Goal: Use online tool/utility: Utilize a website feature to perform a specific function

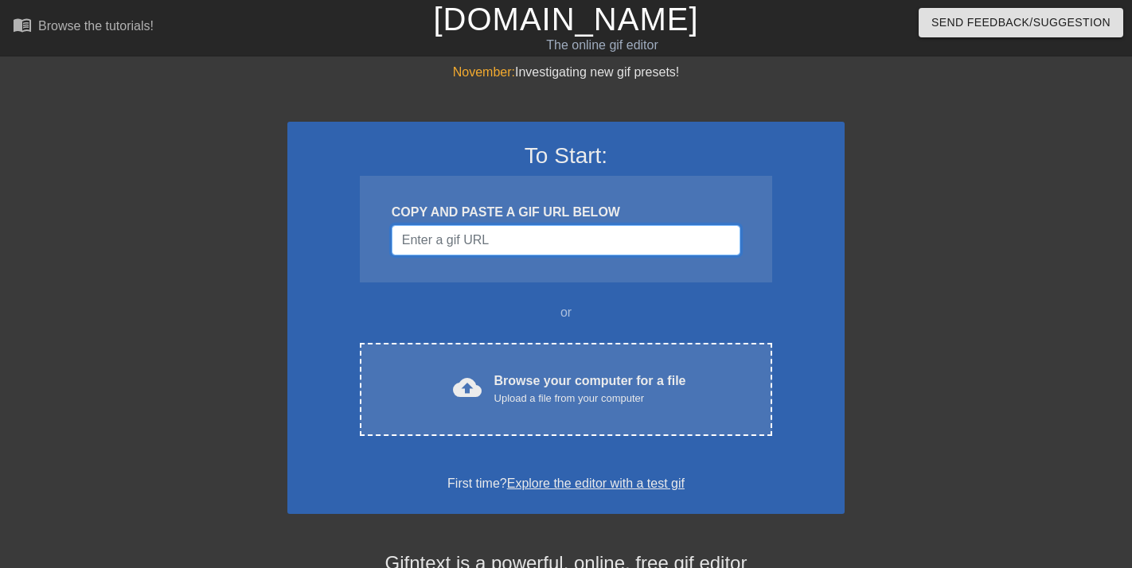
click at [559, 237] on input "Username" at bounding box center [565, 240] width 349 height 30
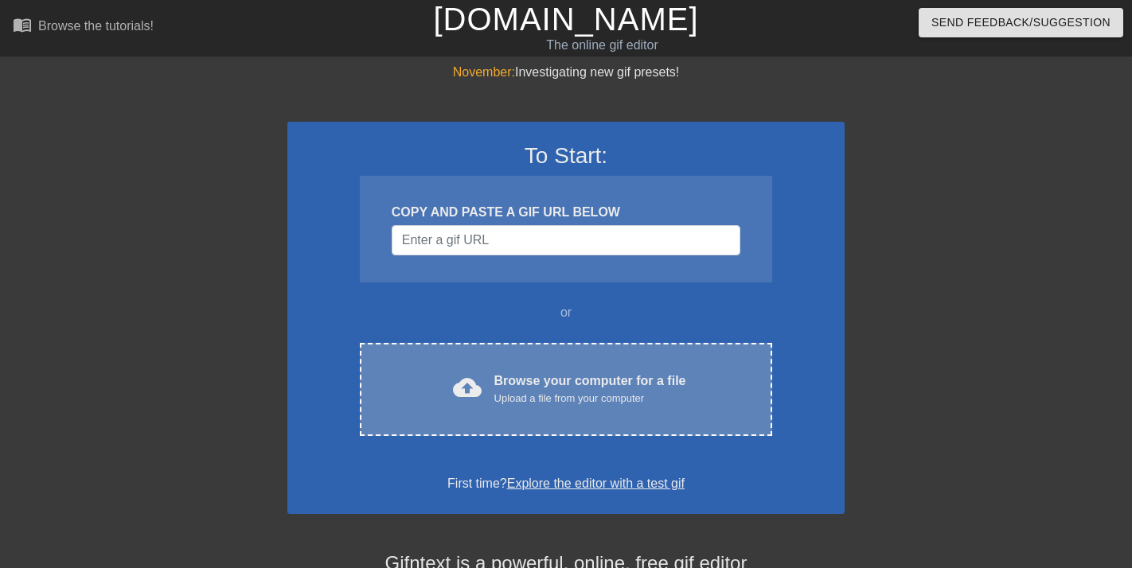
click at [525, 388] on div "Browse your computer for a file Upload a file from your computer" at bounding box center [590, 389] width 192 height 35
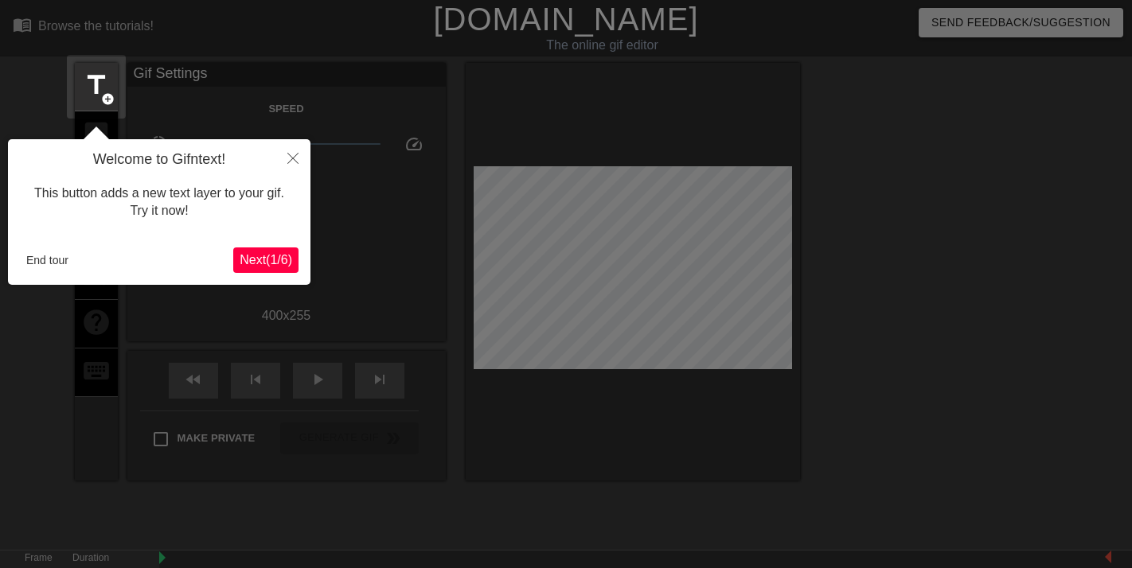
scroll to position [39, 0]
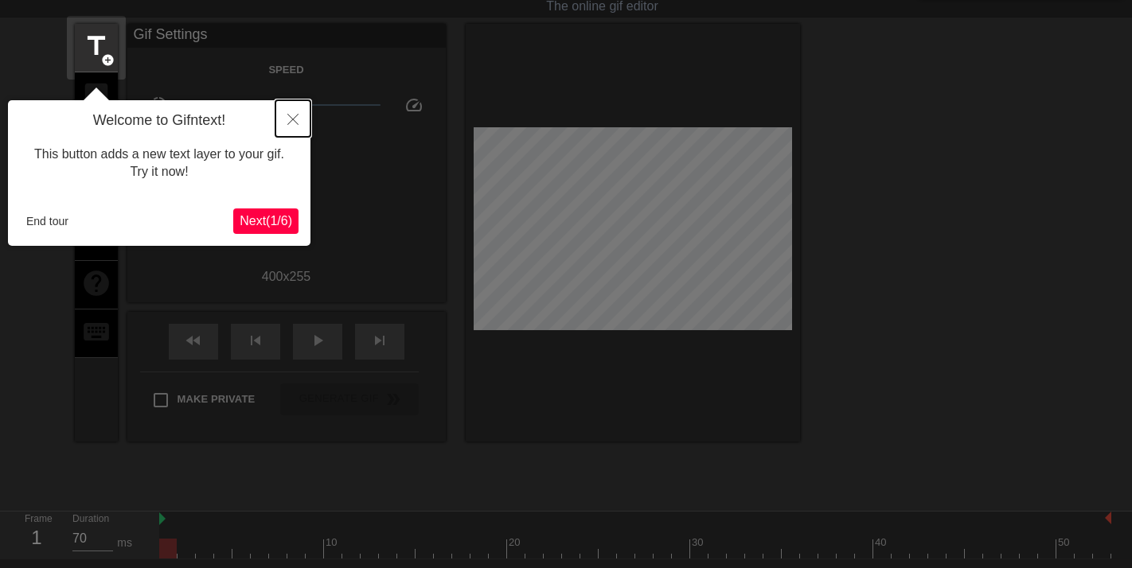
click at [288, 114] on icon "Close" at bounding box center [292, 119] width 11 height 11
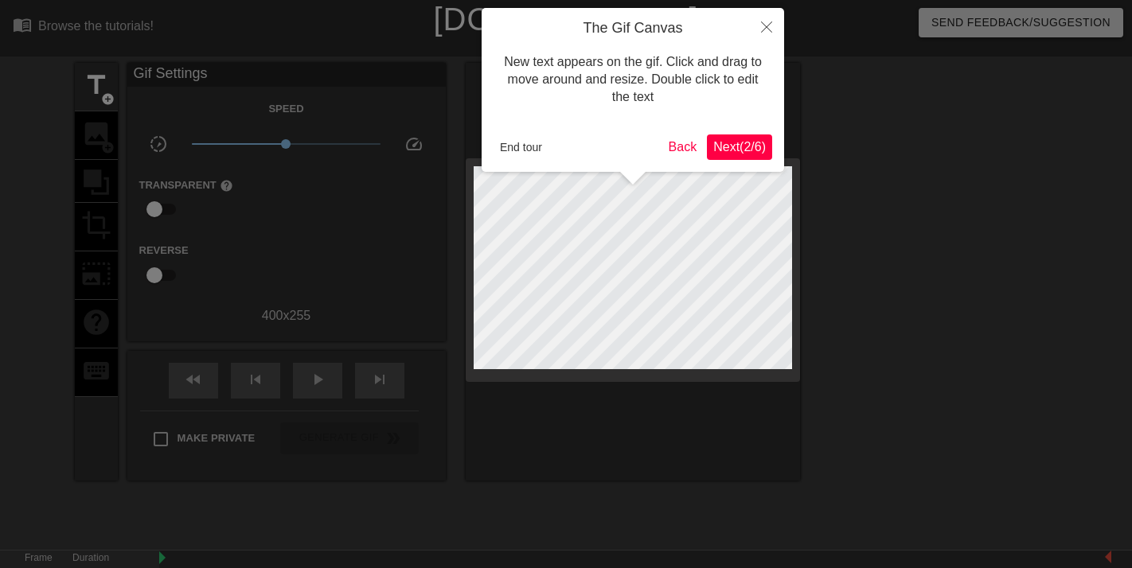
click at [747, 146] on span "Next ( 2 / 6 )" at bounding box center [739, 147] width 53 height 14
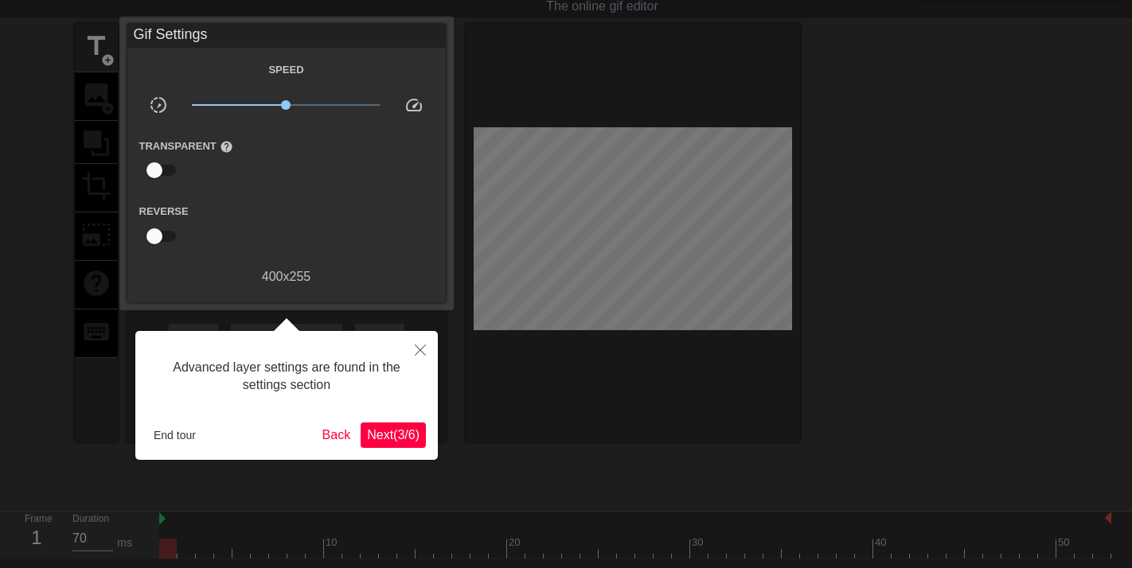
click at [388, 435] on span "Next ( 3 / 6 )" at bounding box center [393, 435] width 53 height 14
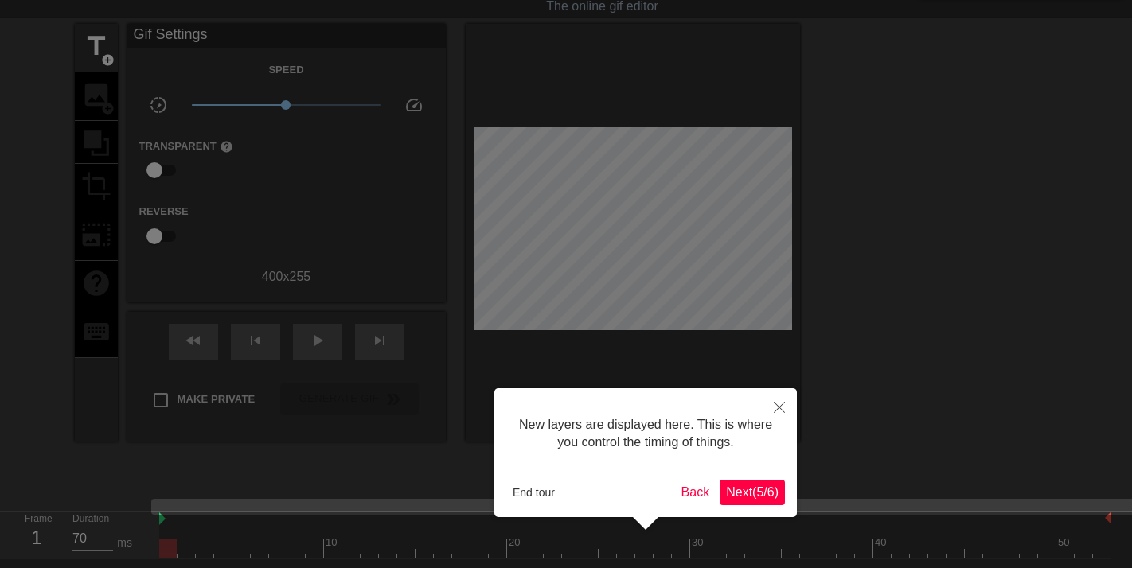
click at [749, 487] on span "Next ( 5 / 6 )" at bounding box center [752, 492] width 53 height 14
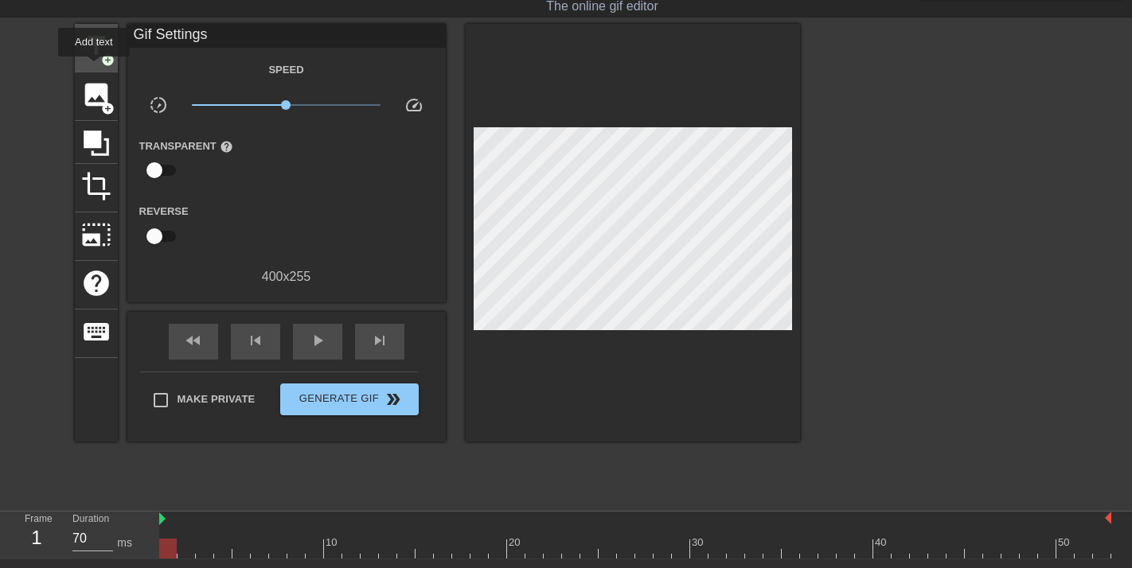
click at [95, 68] on div "title add_circle" at bounding box center [96, 48] width 43 height 49
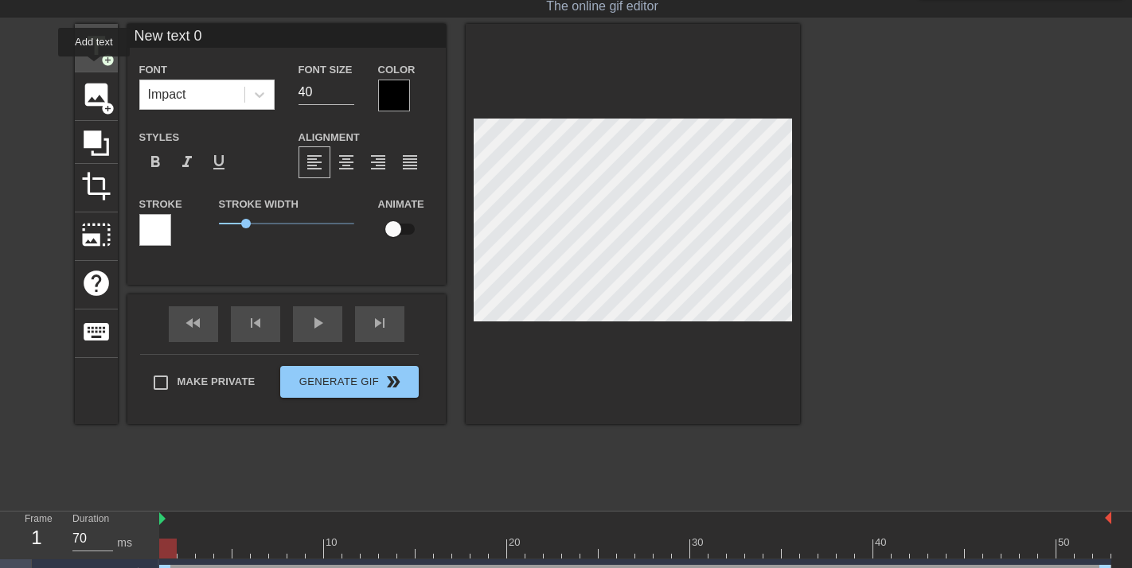
scroll to position [0, 0]
type input "O"
type textarea "O"
type input "Oh"
type textarea "Oh"
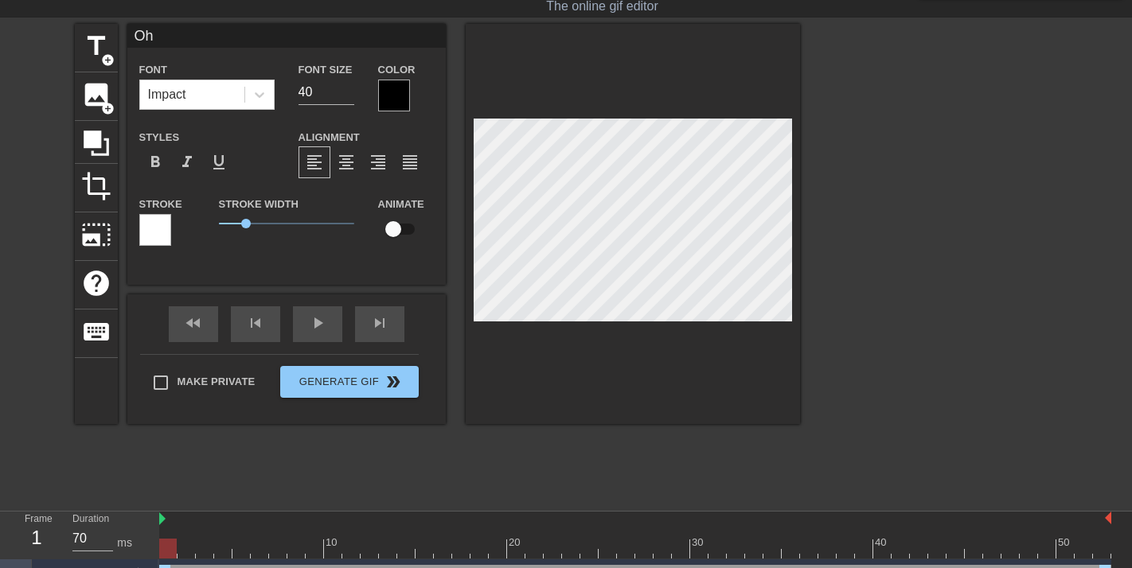
type input "Oh"
type textarea "Oh"
type input "Oh I"
type textarea "Oh I"
type input "Oh I'"
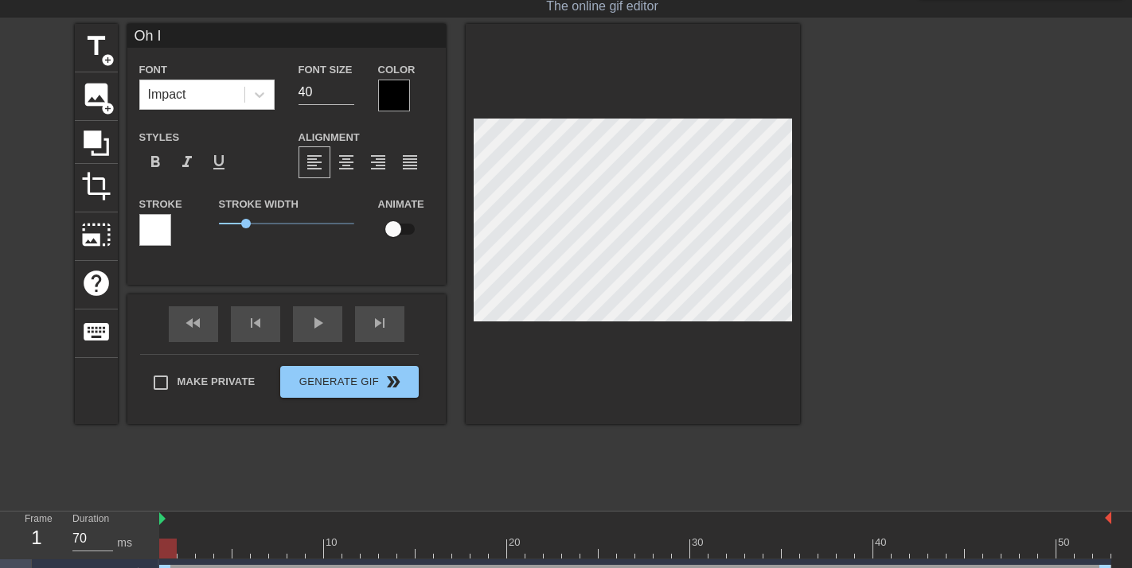
type textarea "Oh I'"
type input "Oh I'm"
type textarea "Oh I'm"
type input "Oh I'm"
type textarea "Oh I'm"
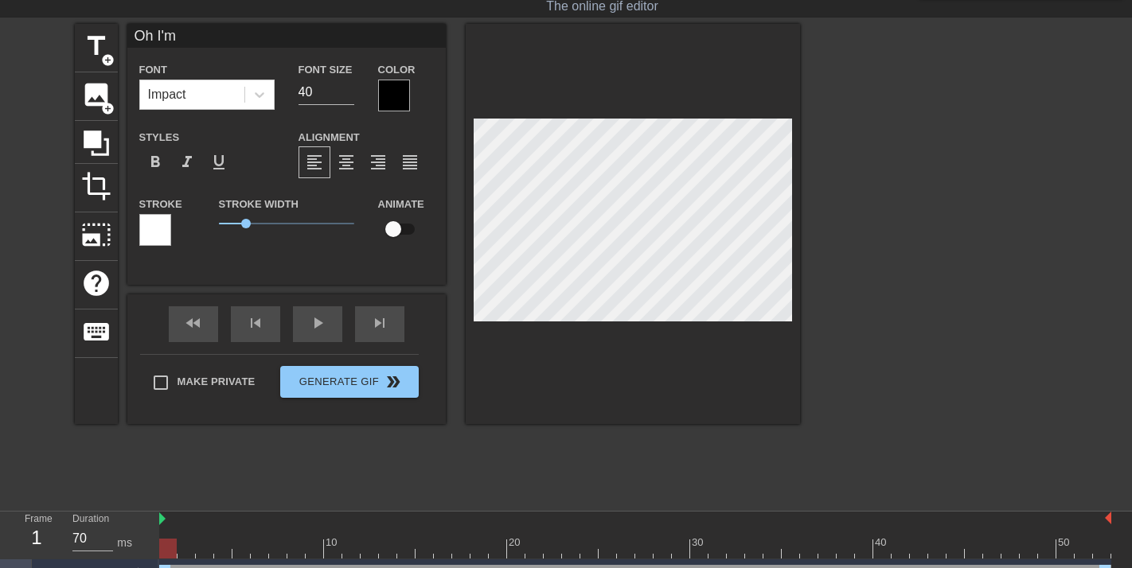
type input "Oh I'm p"
type textarea "Oh I'm p"
type input "Oh I'm pa"
type textarea "Oh I'm pa"
type input "Oh I'm pay"
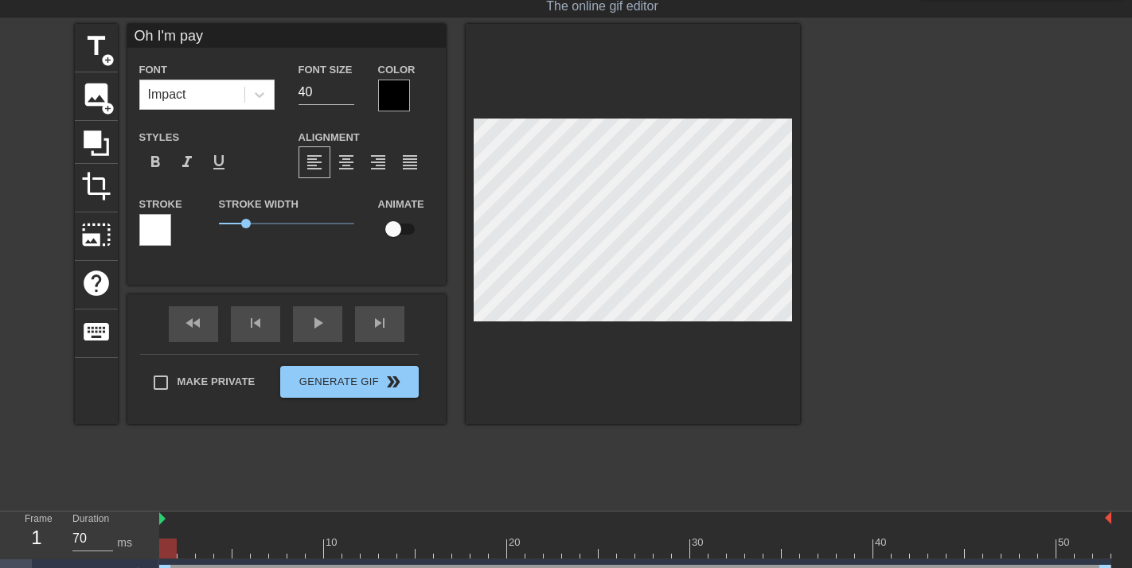
type textarea "Oh I'm payi"
type input "Oh I'm payin"
type textarea "Oh I'm payin"
type input "Oh I'm paying"
type textarea "Oh I'm paying"
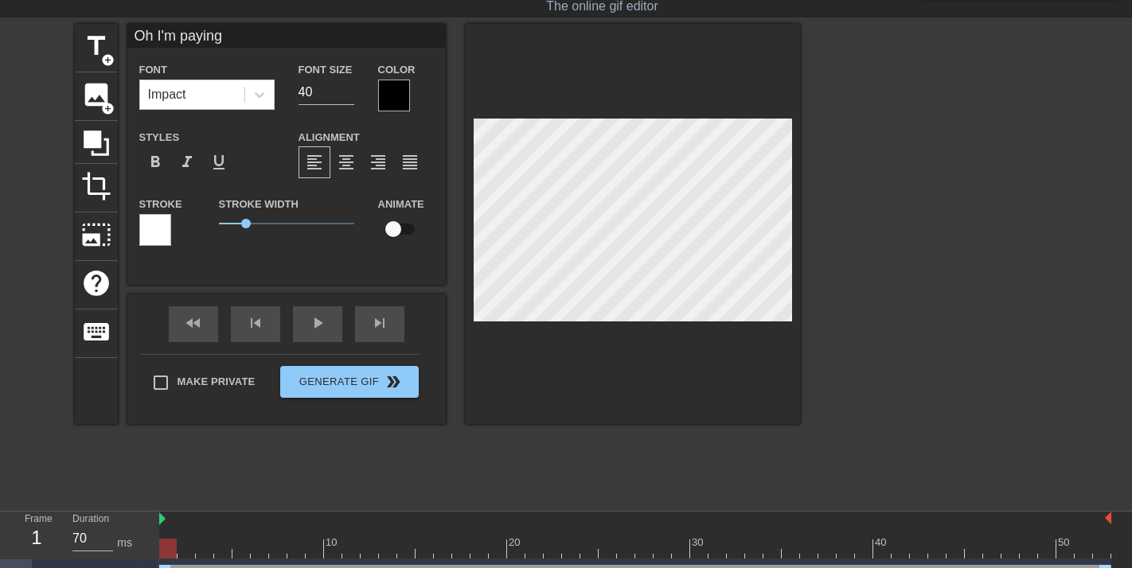
type input "Oh I'm paying"
type textarea "Oh I'm paying"
type input "Oh I'm paying f"
type textarea "Oh I'm paying f"
type input "Oh I'm paying fo"
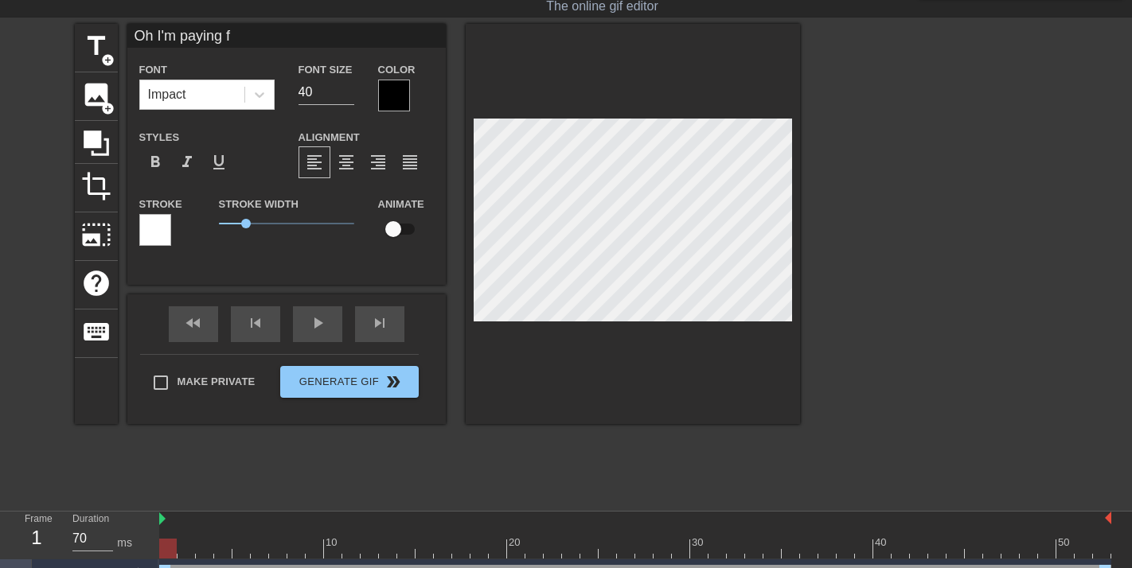
type textarea "Oh I'm paying fo"
type input "Oh I'm paying for"
type textarea "Oh I'm paying for"
type input "Oh I'm paying for"
type textarea "Oh I'm paying for i"
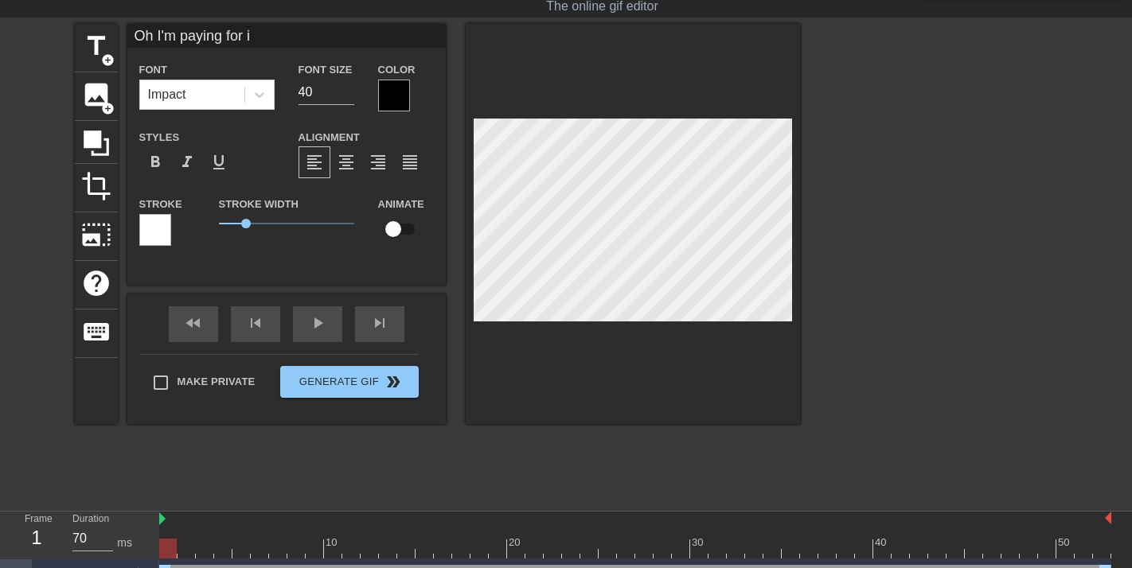
type input "Oh I'm paying for it"
type textarea "Oh I'm paying for it"
type input "Oh I'm paying for it a"
type textarea "Oh I'm paying for it a"
type input "Oh I'm paying for it al"
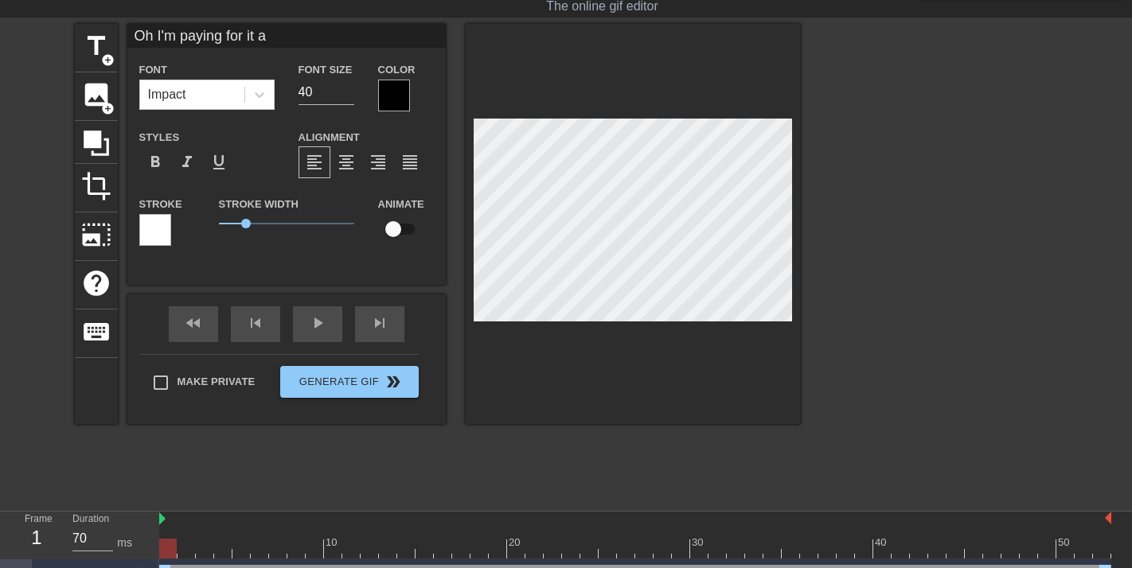
type textarea "Oh I'm paying for it al"
type input "Oh I'm paying for it alr"
type textarea "Oh I'm paying for it alri"
type input "Oh I'm paying for it alrig"
type textarea "Oh I'm paying for it alrig"
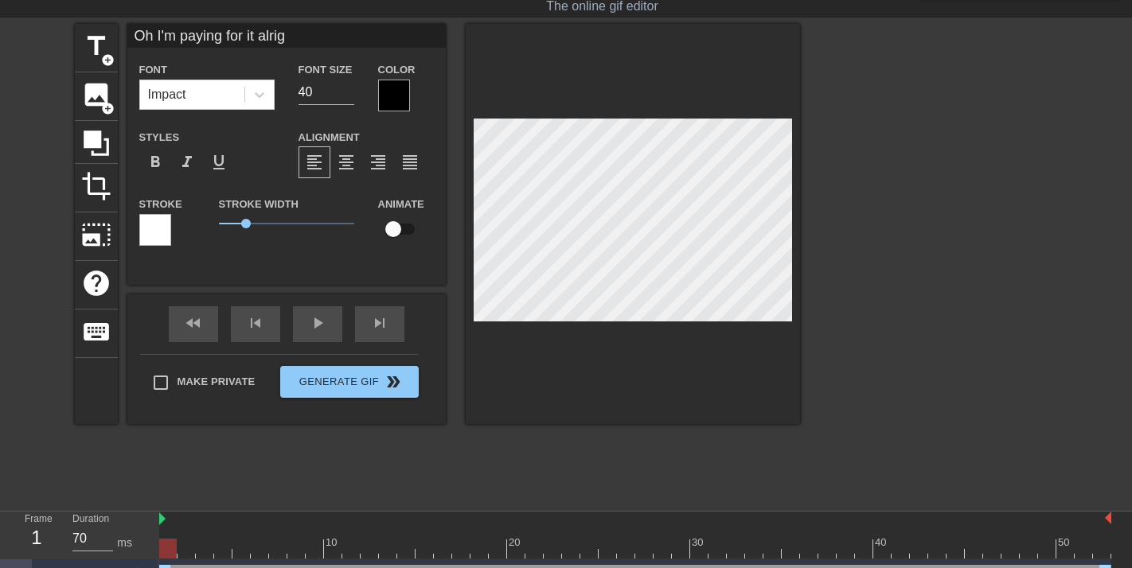
type input "Oh I'm paying for it alrigh"
type textarea "Oh I'm paying for it alrigh"
type input "Oh I'm paying for it alright"
type textarea "Oh I'm paying for it alright"
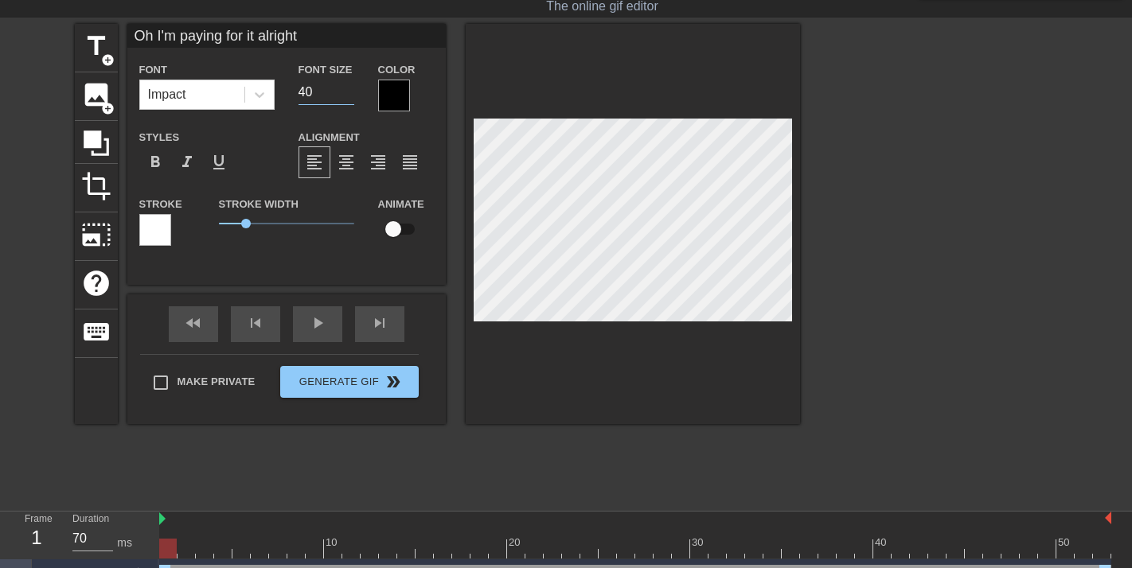
click at [316, 88] on input "40" at bounding box center [326, 92] width 56 height 25
type input "4"
type input "22"
type input "Oh I'm paying for it alrigh"
type textarea "Oh I'm paying for it alrigh"
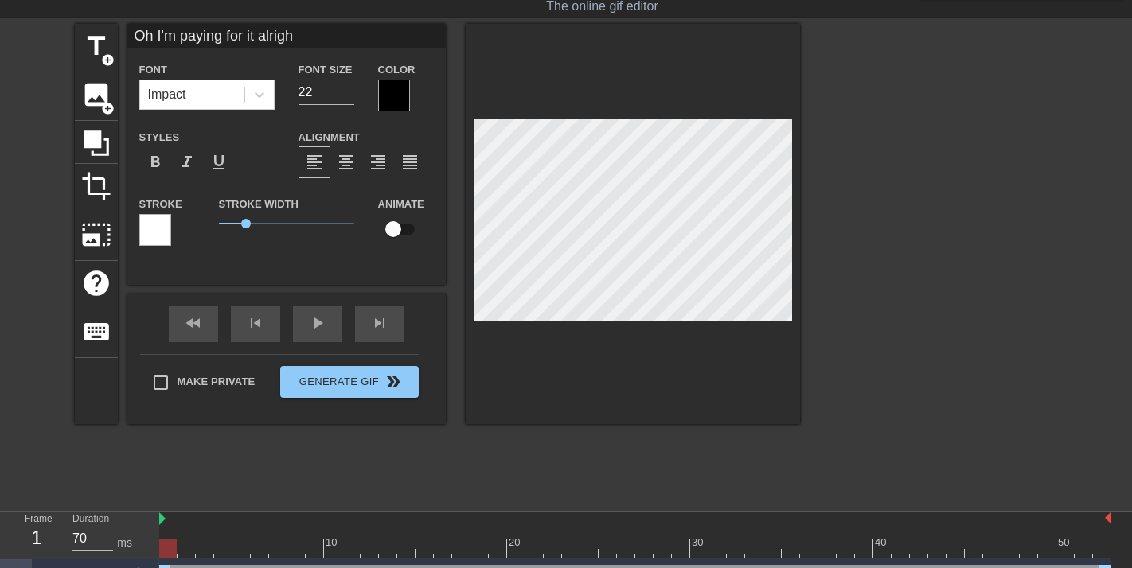
type input "Oh I'm paying for it alrigh5"
type textarea "Oh I'm paying for it alrigh5"
type input "Oh I'm paying for it alrigh"
type textarea "Oh I'm paying for it alrigh"
type input "Oh I'm paying for it alright"
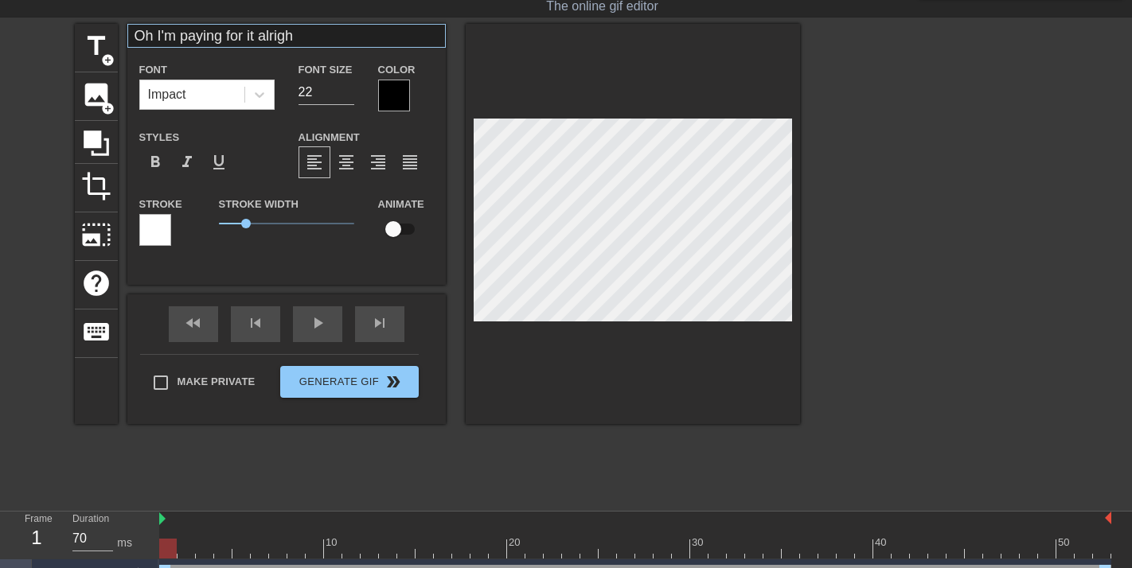
type textarea "Oh I'm paying for it alright"
click at [256, 29] on input "Oh I'm paying for it alright" at bounding box center [286, 36] width 318 height 24
type input "Oh I'm paying for it, alright"
type input "23"
click at [345, 86] on input "23" at bounding box center [326, 92] width 56 height 25
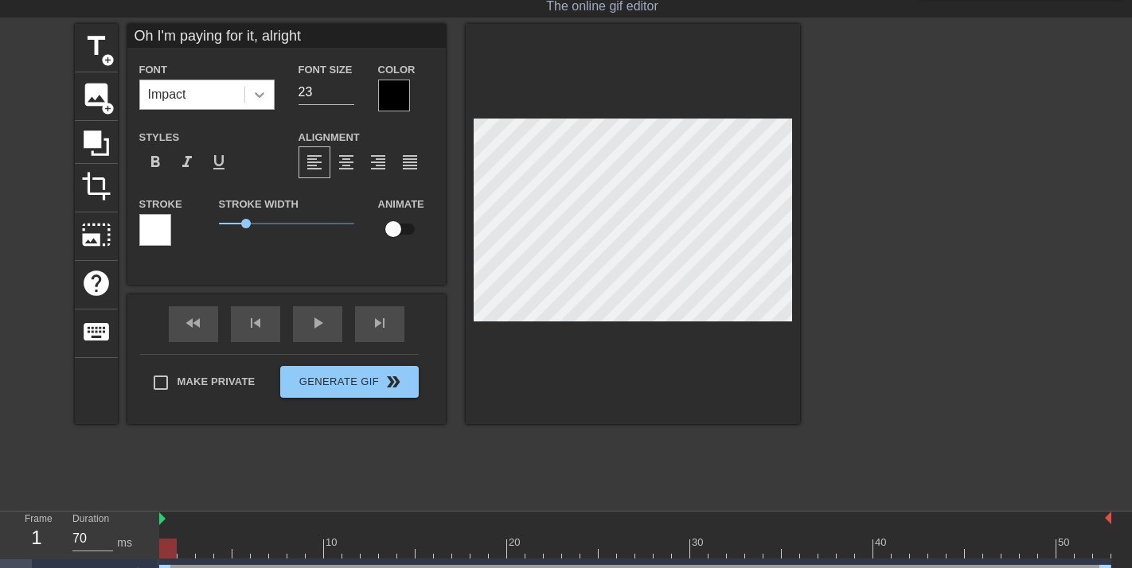
click at [257, 98] on icon at bounding box center [259, 95] width 16 height 16
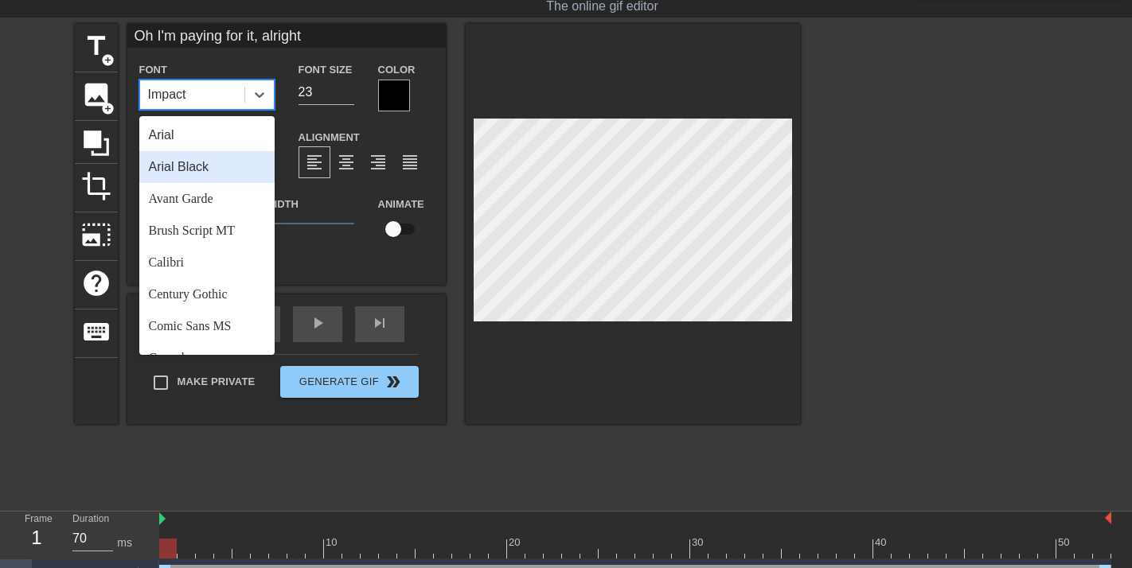
click at [209, 172] on div "Arial Black" at bounding box center [206, 167] width 135 height 32
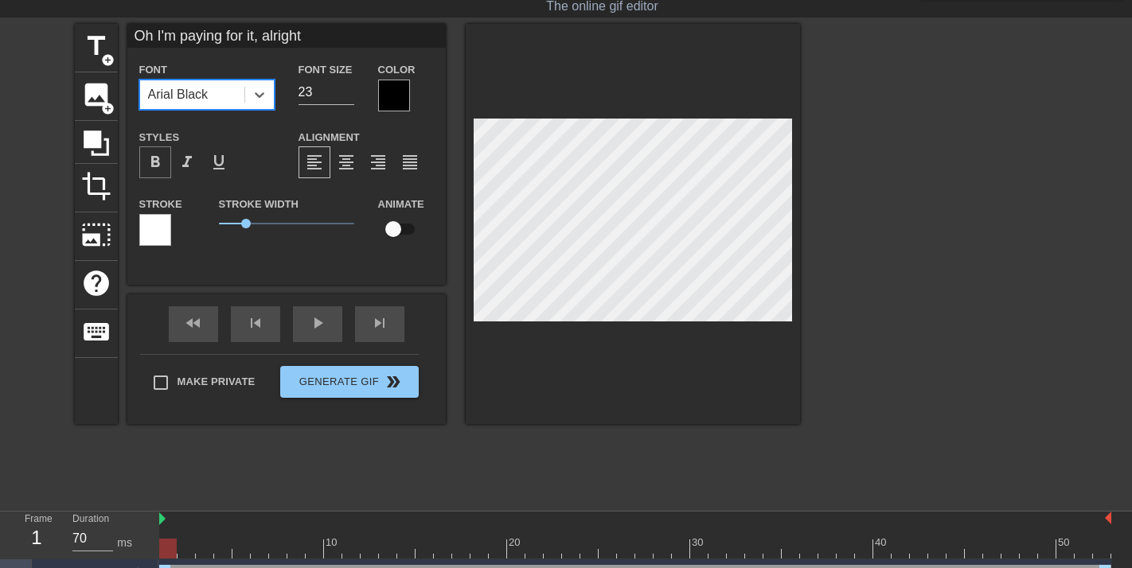
click at [154, 162] on span "format_bold" at bounding box center [155, 162] width 19 height 19
click at [154, 161] on span "format_bold" at bounding box center [155, 162] width 19 height 19
click at [165, 163] on div "format_bold" at bounding box center [155, 162] width 32 height 32
click at [193, 163] on span "format_italic" at bounding box center [186, 162] width 19 height 19
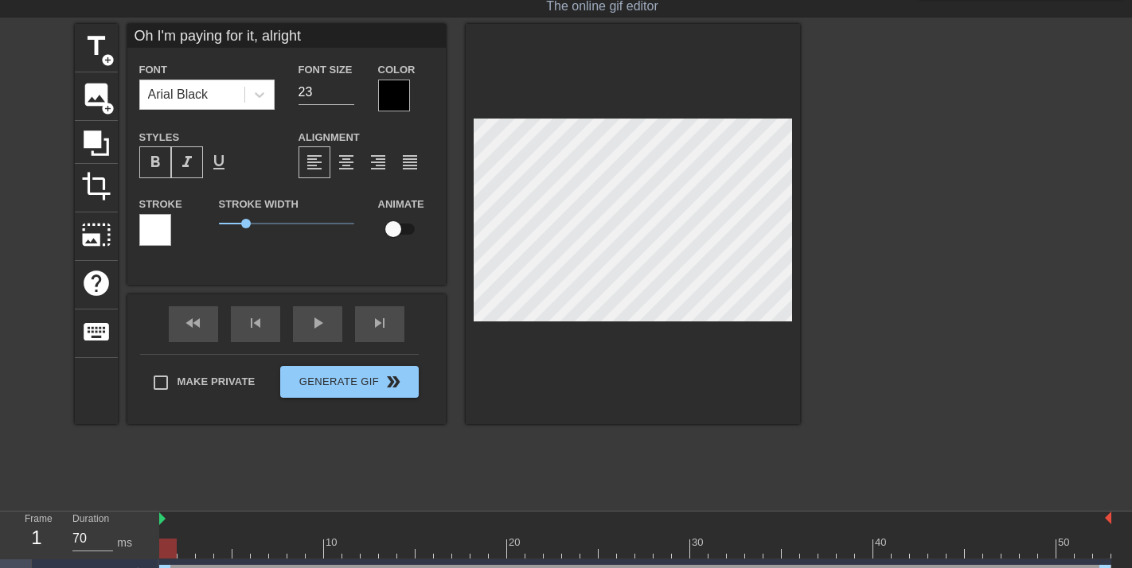
click at [193, 163] on span "format_italic" at bounding box center [186, 162] width 19 height 19
click at [155, 162] on span "format_bold" at bounding box center [155, 162] width 19 height 19
click at [384, 106] on div at bounding box center [394, 96] width 32 height 32
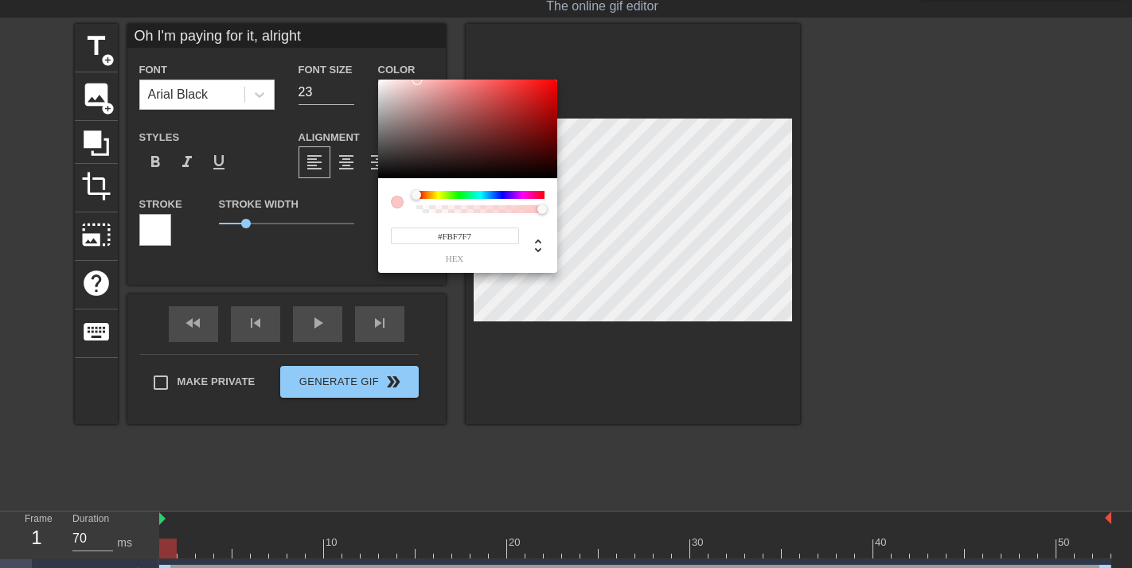
type input "#FBF6F6"
drag, startPoint x: 391, startPoint y: 107, endPoint x: 381, endPoint y: 81, distance: 27.2
click at [381, 81] on div at bounding box center [467, 129] width 179 height 99
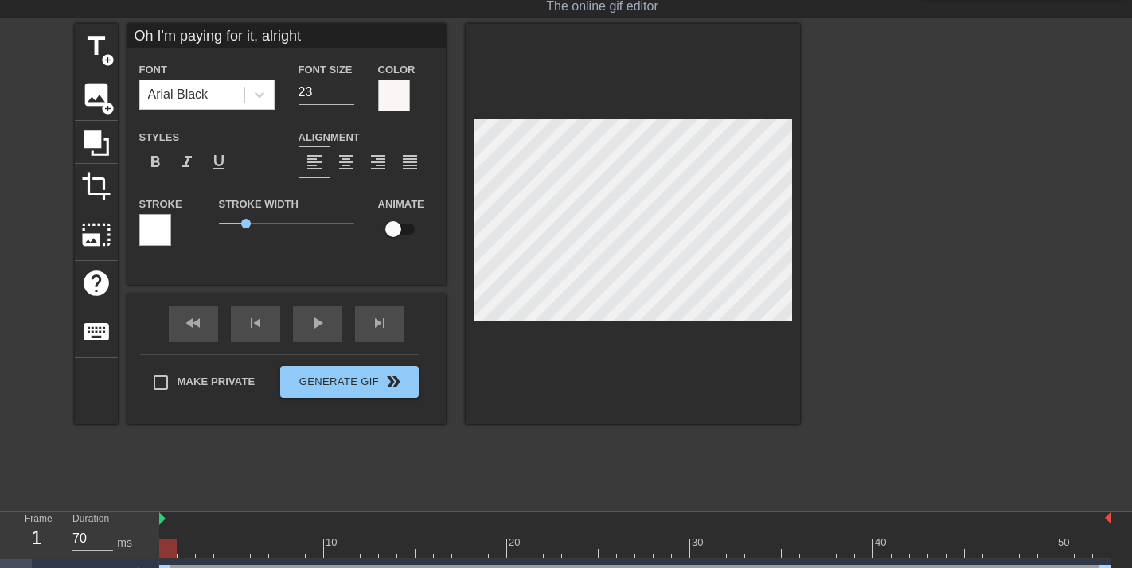
click at [399, 84] on div at bounding box center [394, 96] width 32 height 32
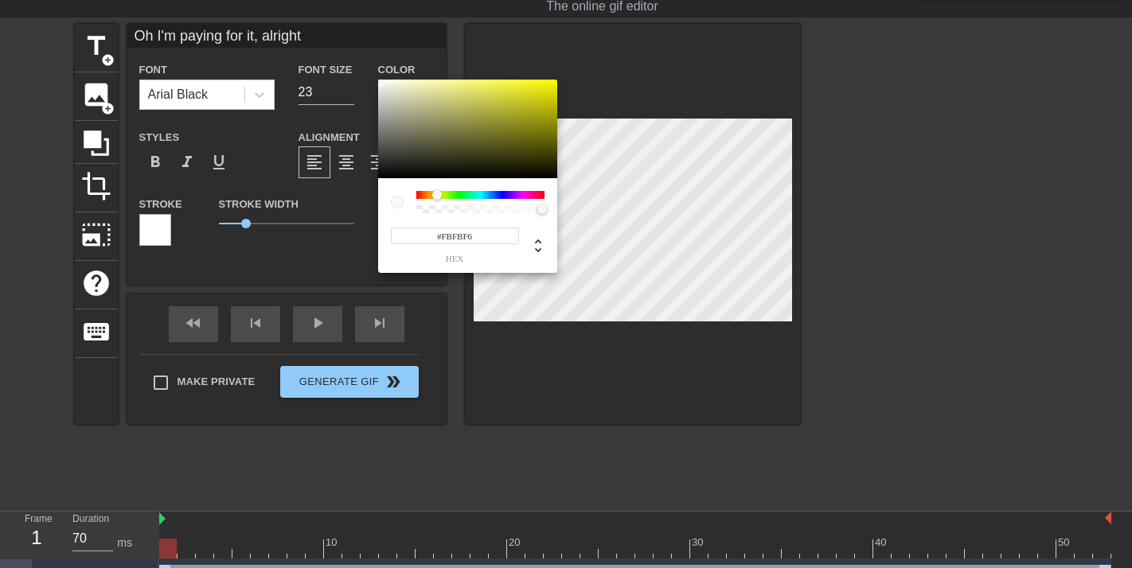
click at [437, 195] on div at bounding box center [480, 195] width 128 height 8
type input "#0A0A03"
drag, startPoint x: 520, startPoint y: 111, endPoint x: 497, endPoint y: 174, distance: 66.7
click at [497, 174] on div at bounding box center [467, 129] width 179 height 99
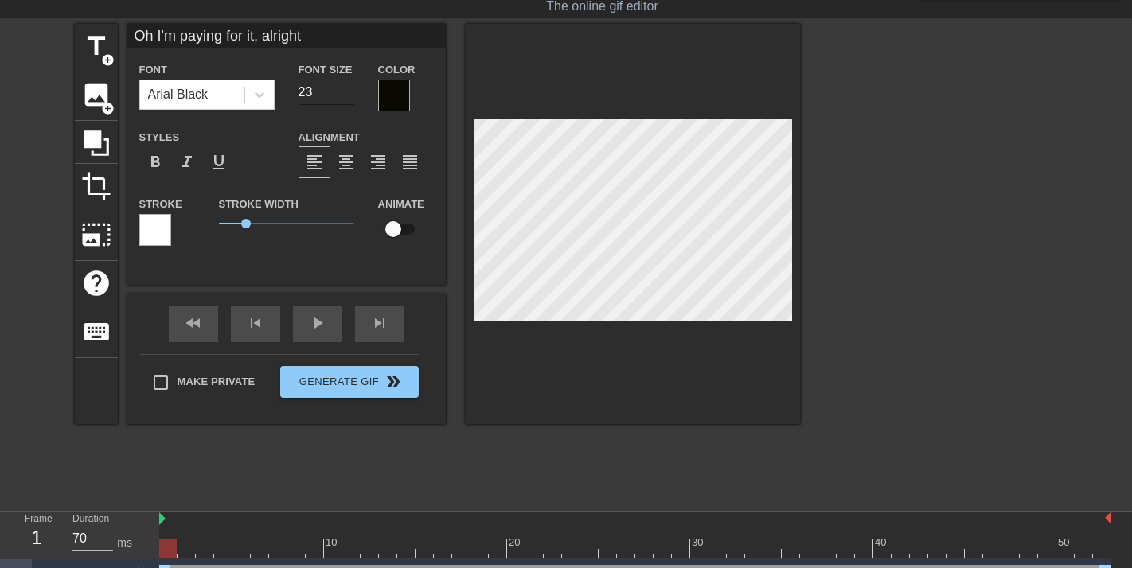
click at [330, 92] on input "23" at bounding box center [326, 92] width 56 height 25
type input "20"
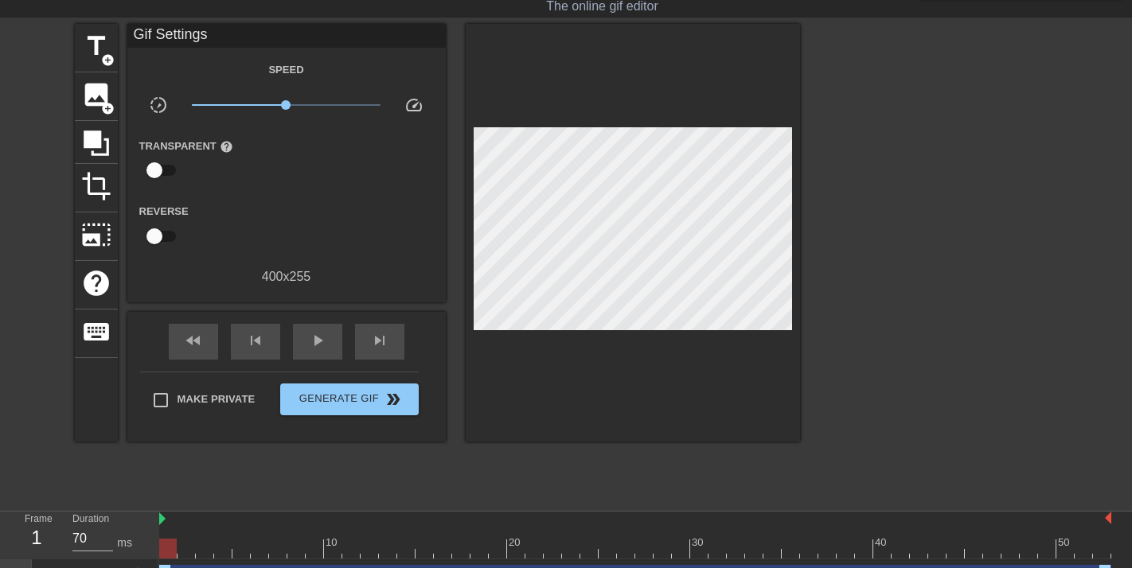
click at [958, 306] on div at bounding box center [938, 262] width 239 height 477
click at [305, 347] on div "play_arrow" at bounding box center [317, 342] width 49 height 36
click at [305, 347] on div "pause" at bounding box center [317, 342] width 49 height 36
click at [274, 270] on div "400 x 255" at bounding box center [286, 276] width 318 height 19
click at [244, 337] on div "skip_previous" at bounding box center [255, 342] width 49 height 36
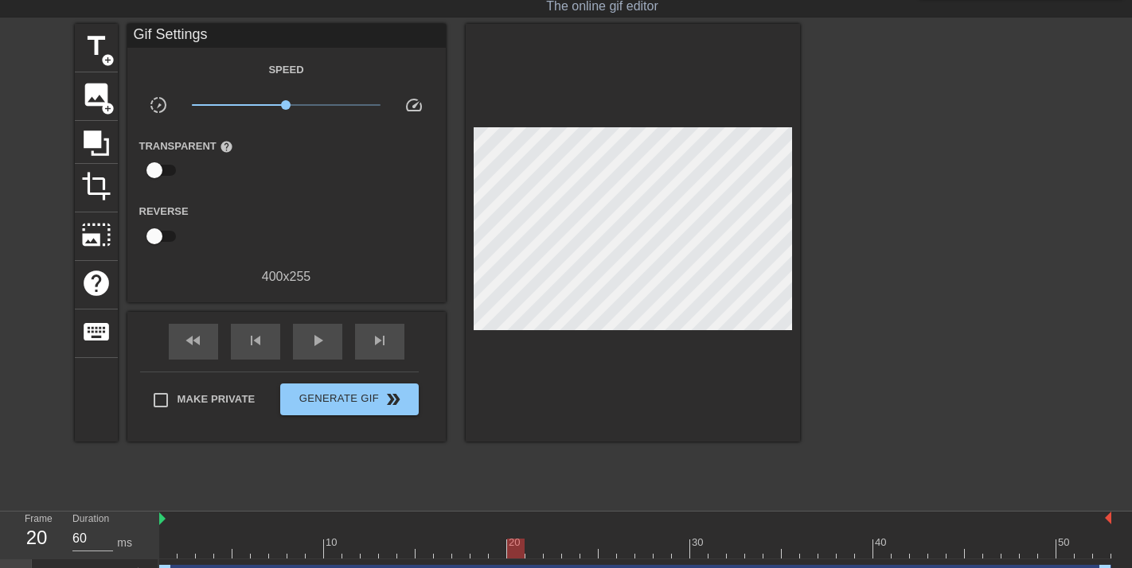
type input "70"
click at [251, 539] on div at bounding box center [635, 549] width 952 height 20
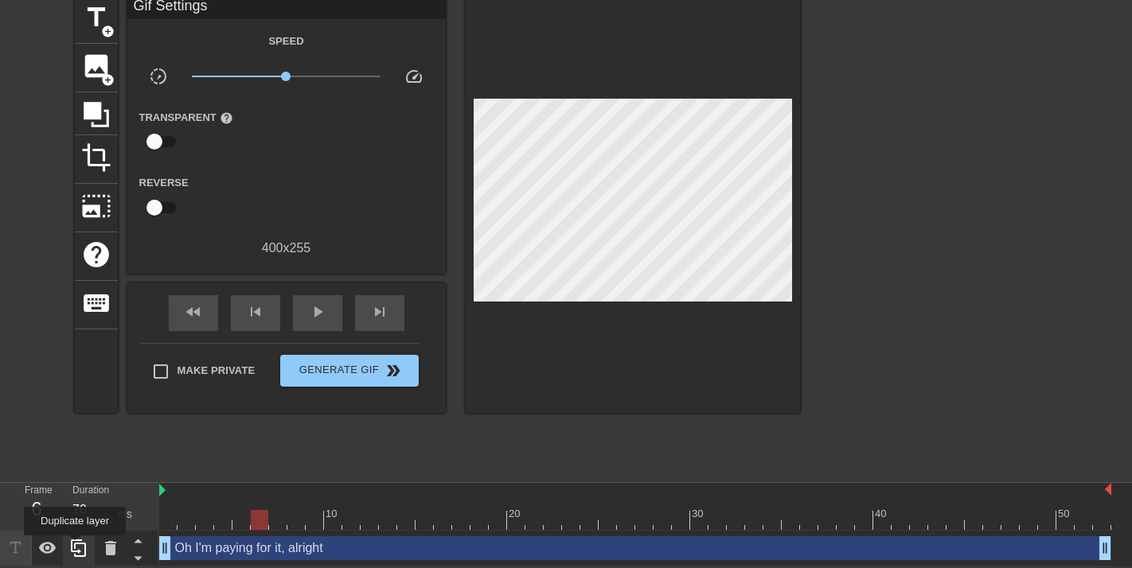
click at [76, 547] on icon at bounding box center [78, 548] width 19 height 19
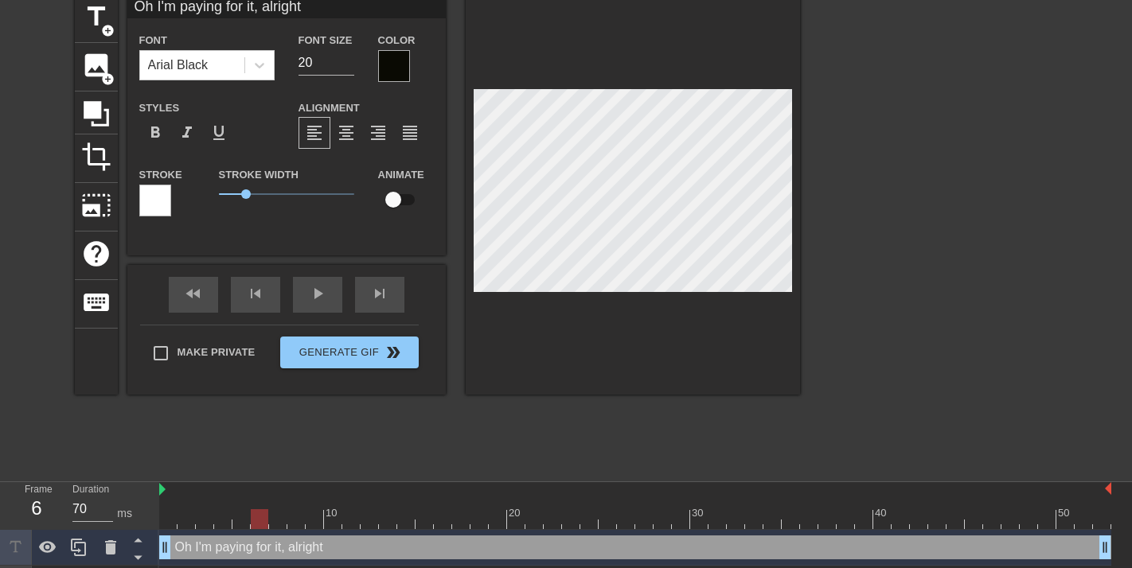
scroll to position [104, 0]
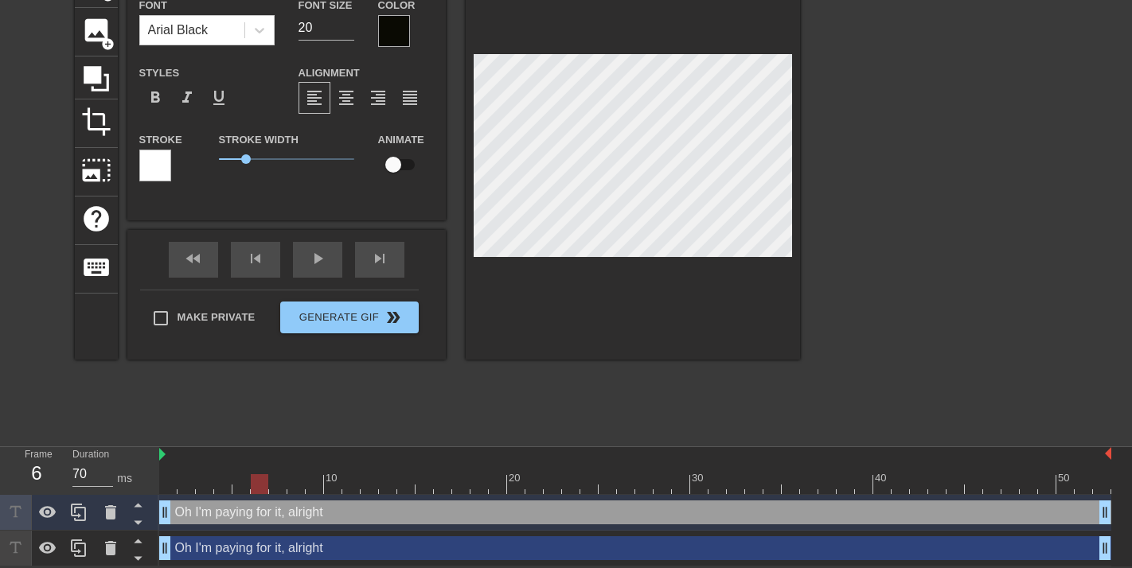
click at [204, 551] on div "Oh I'm paying for it, alright drag_handle drag_handle" at bounding box center [635, 548] width 952 height 24
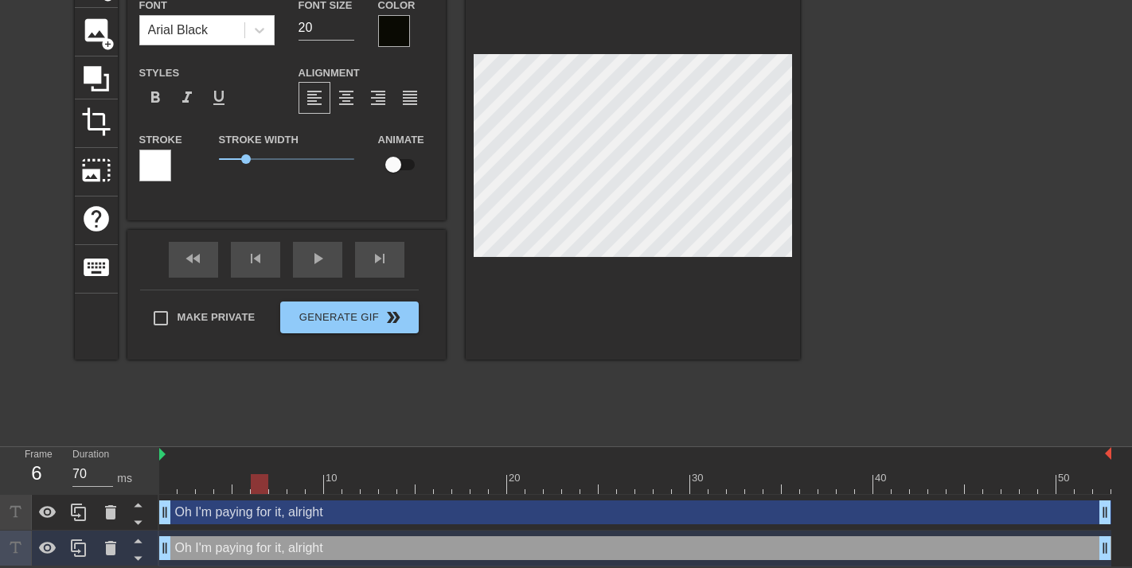
click at [197, 508] on div "Oh I'm paying for it, alright drag_handle drag_handle" at bounding box center [635, 513] width 952 height 24
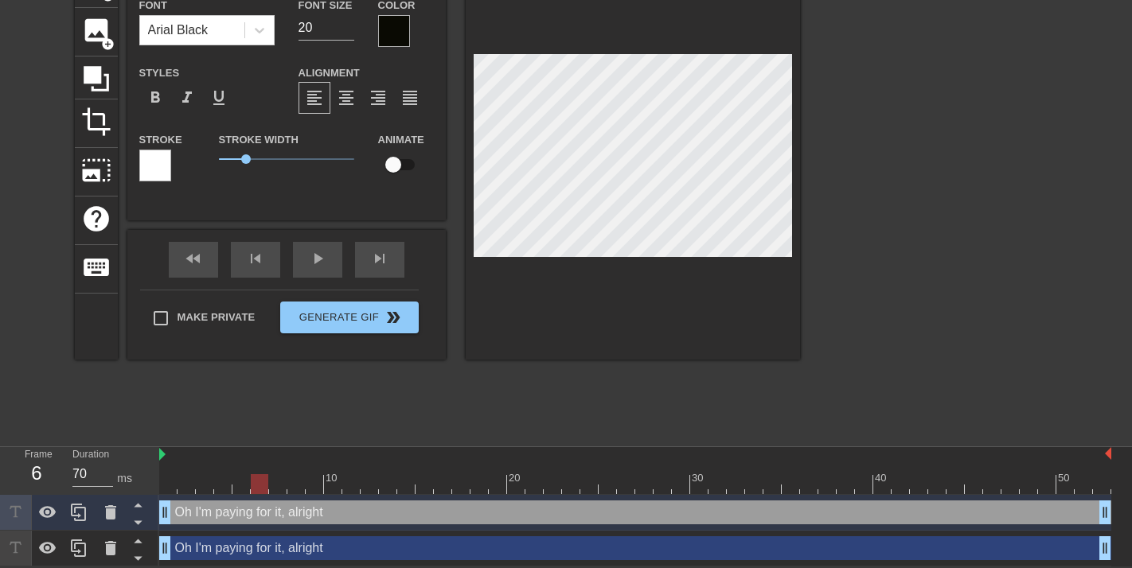
click at [197, 508] on div "Oh I'm paying for it, alright drag_handle drag_handle" at bounding box center [635, 513] width 952 height 24
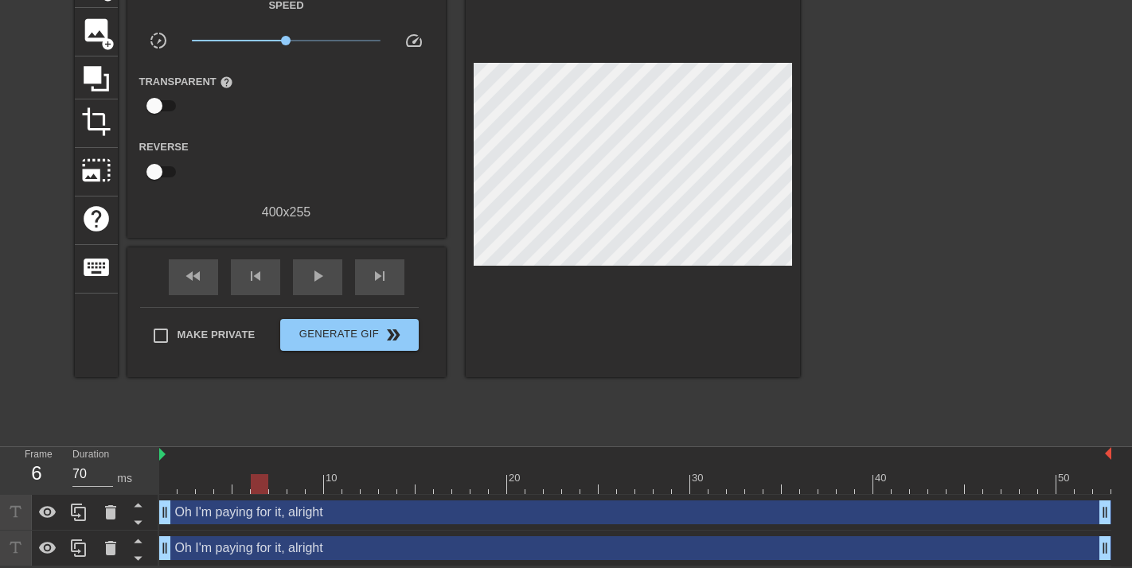
click at [489, 434] on div "title add_circle image add_circle crop photo_size_select_large help keyboard Gi…" at bounding box center [437, 197] width 725 height 477
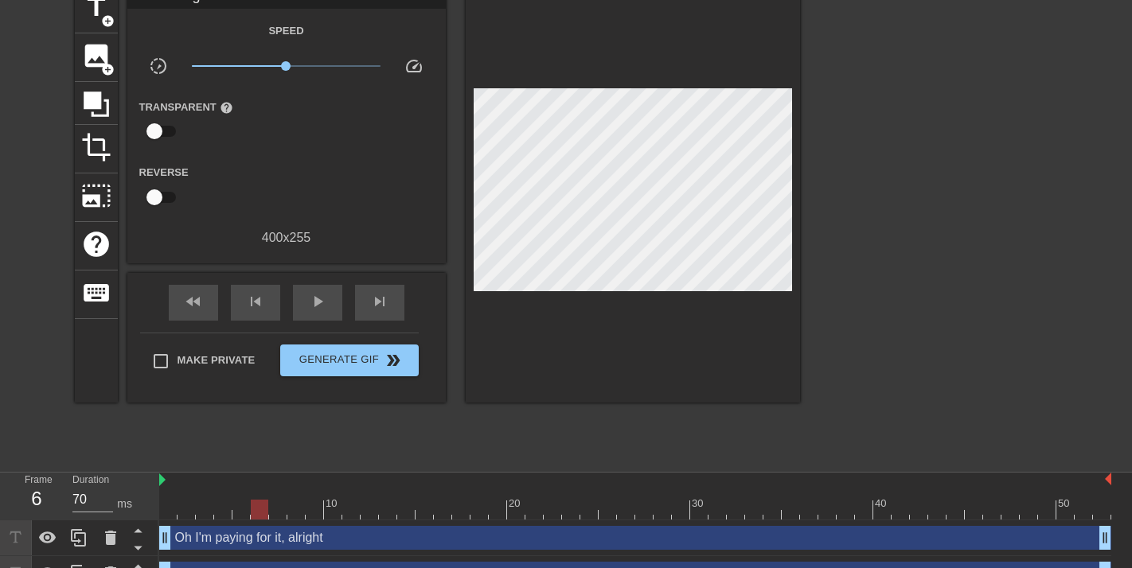
scroll to position [71, 0]
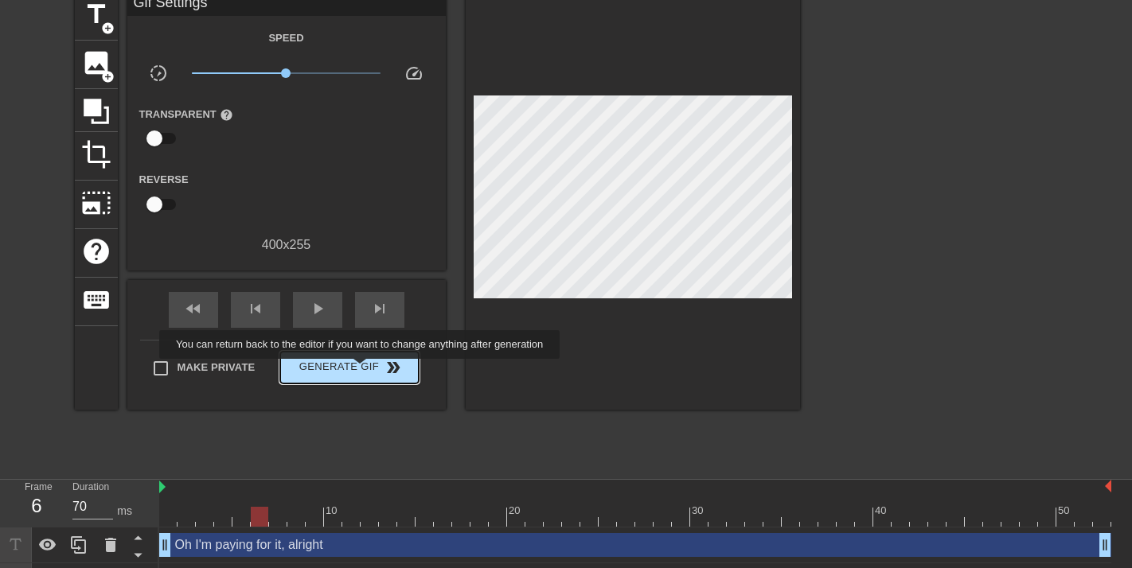
click at [370, 370] on span "Generate Gif double_arrow" at bounding box center [348, 367] width 125 height 19
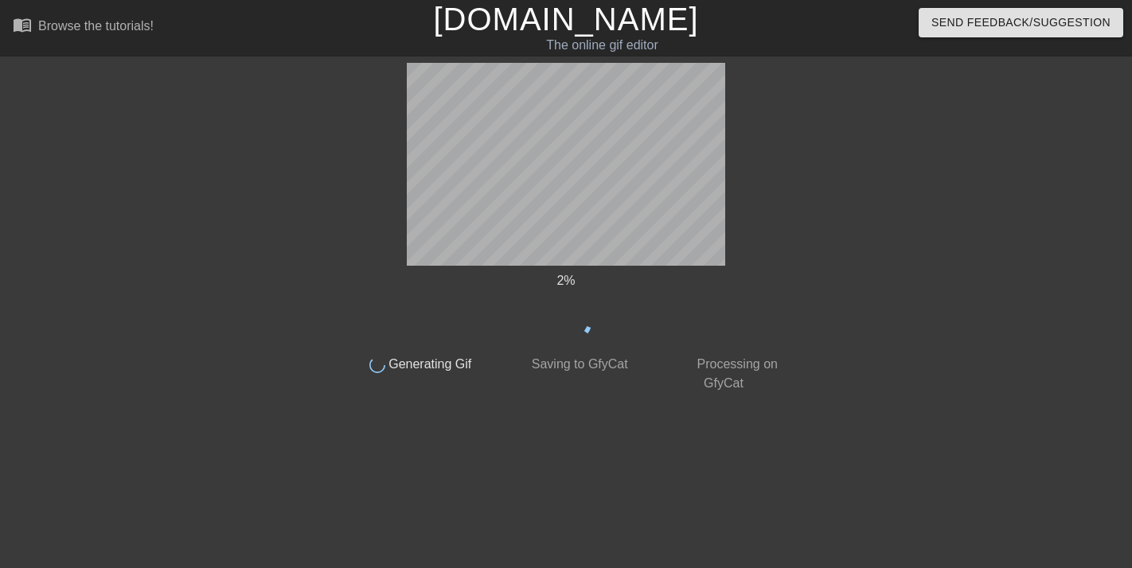
scroll to position [0, 0]
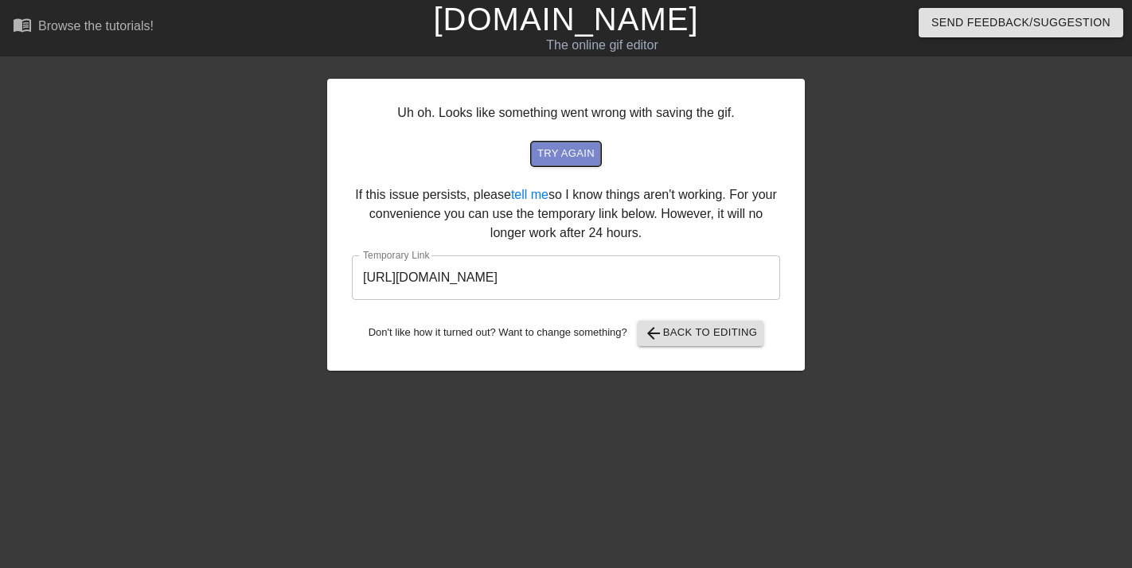
click at [566, 155] on span "try again" at bounding box center [565, 154] width 57 height 18
click at [870, 245] on div at bounding box center [943, 301] width 239 height 477
click at [679, 324] on span "arrow_back Back to Editing" at bounding box center [701, 333] width 114 height 19
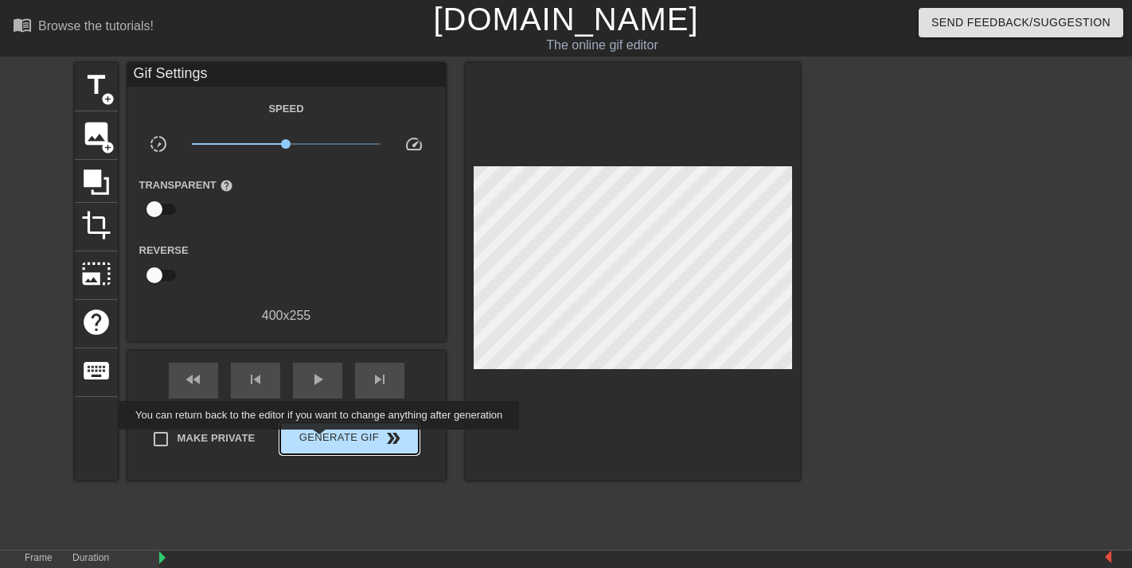
click at [331, 441] on span "Generate Gif double_arrow" at bounding box center [348, 438] width 125 height 19
